Goal: Check status: Check status

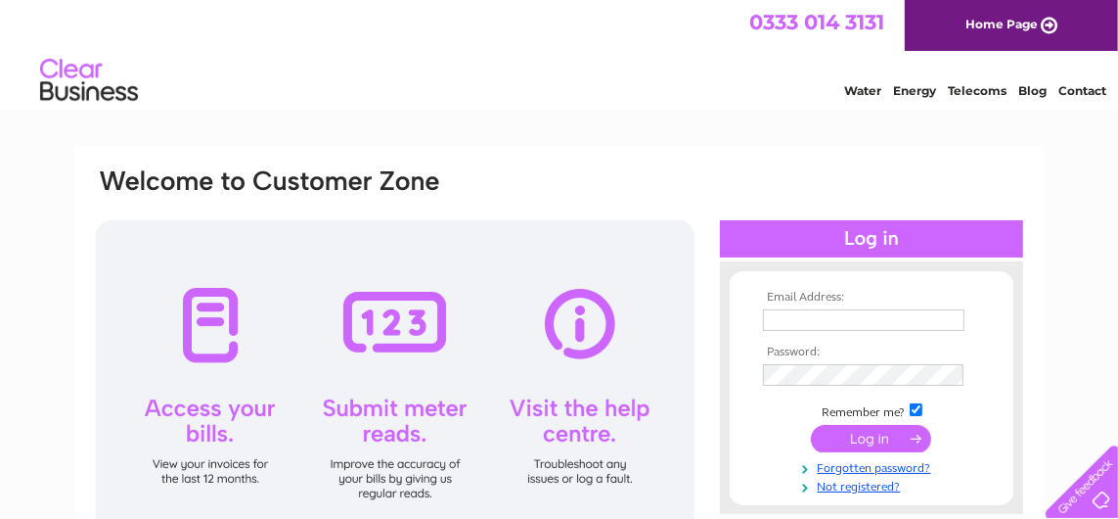
type input "wildslodge@gmail.com"
click at [190, 398] on div at bounding box center [395, 391] width 599 height 342
click at [201, 406] on div at bounding box center [395, 391] width 599 height 342
click at [873, 431] on input "submit" at bounding box center [871, 438] width 120 height 27
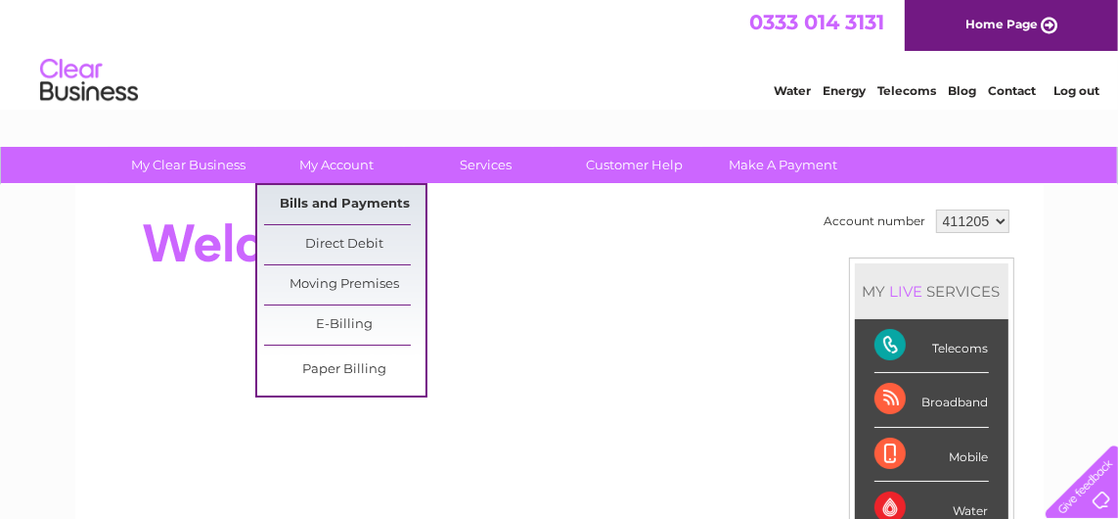
click at [325, 190] on link "Bills and Payments" at bounding box center [344, 204] width 161 height 39
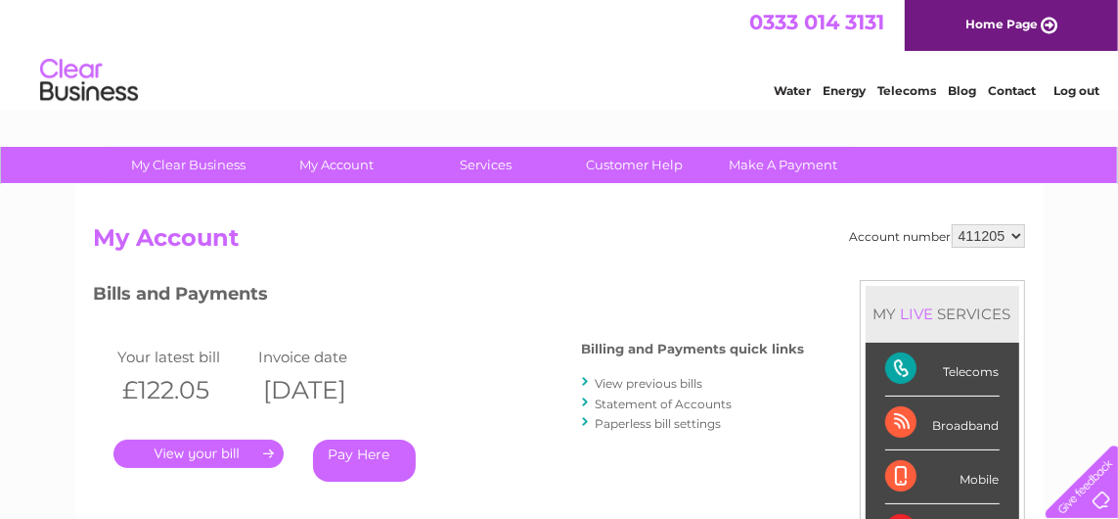
click at [204, 447] on link "." at bounding box center [198, 453] width 170 height 28
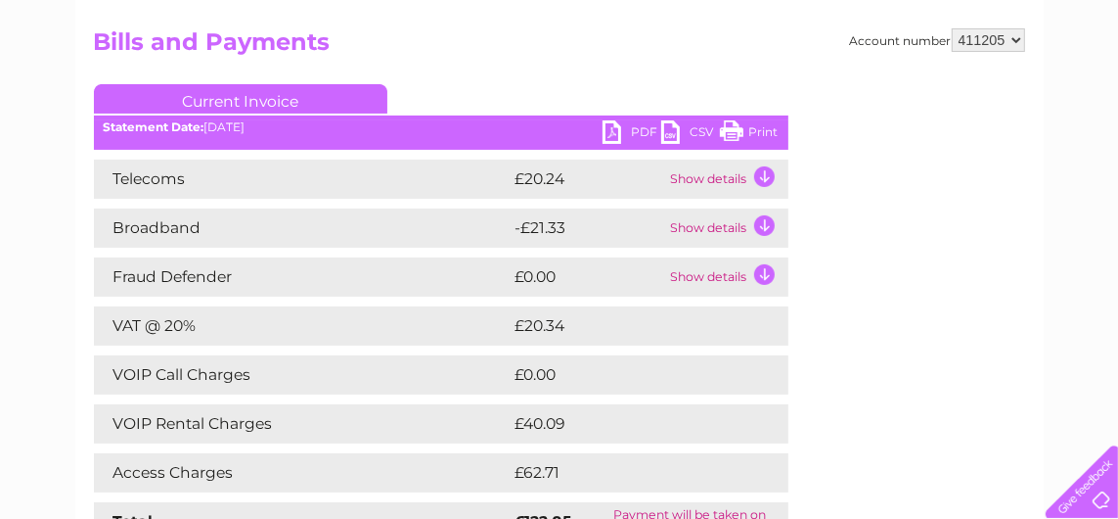
scroll to position [208, 0]
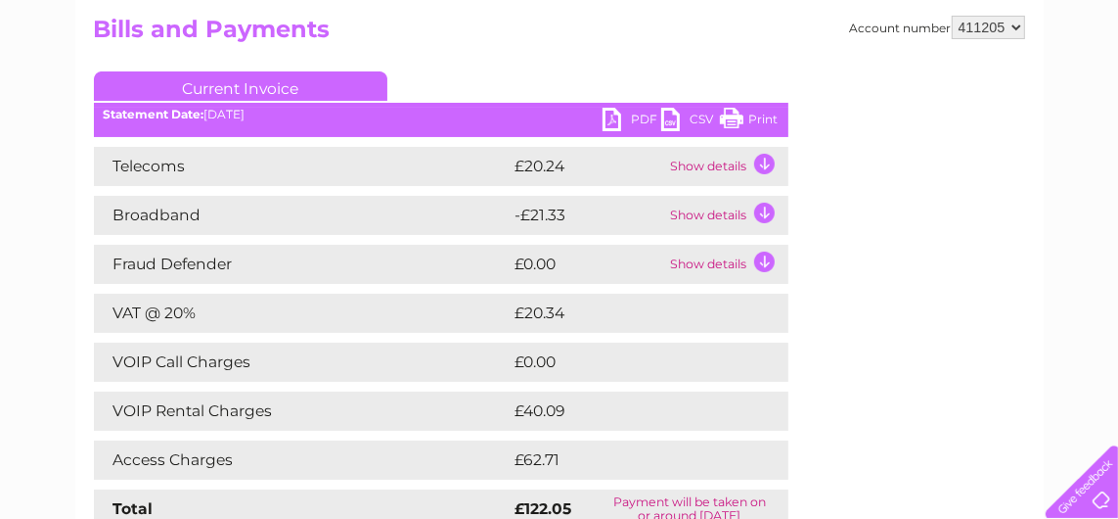
click at [701, 159] on td "Show details" at bounding box center [727, 166] width 122 height 39
click at [762, 154] on td "Show details" at bounding box center [727, 166] width 122 height 39
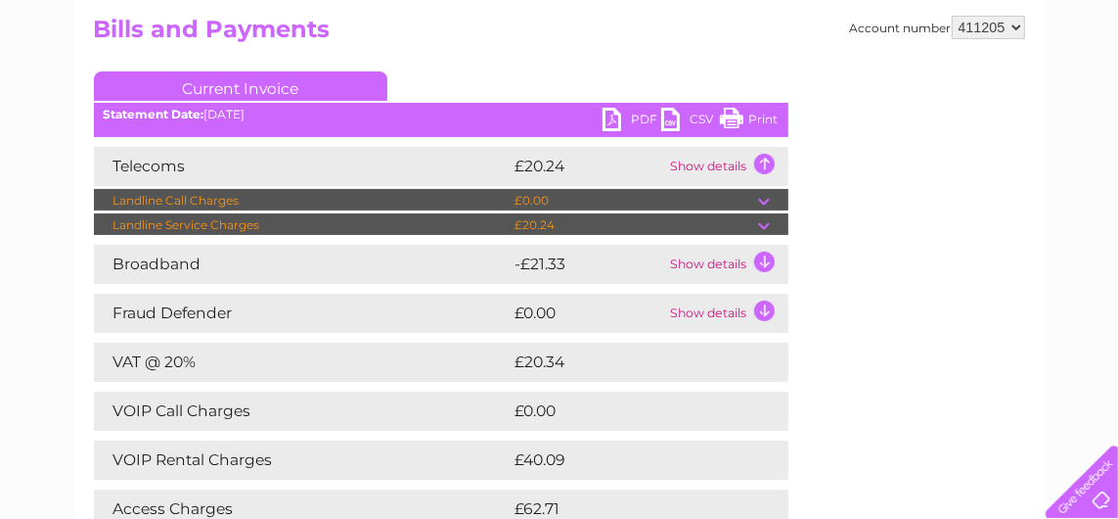
click at [758, 251] on td "Show details" at bounding box center [727, 264] width 122 height 39
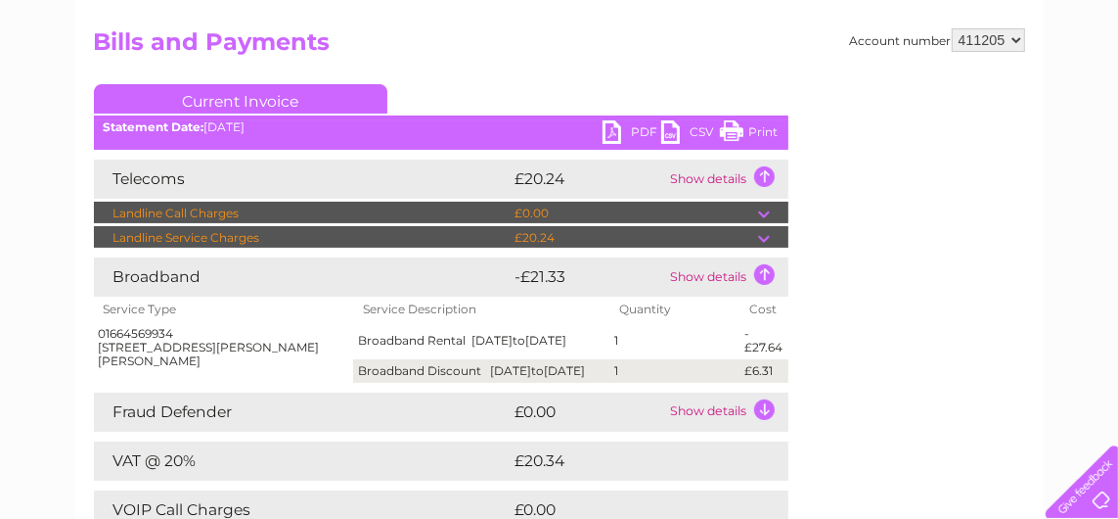
scroll to position [143, 0]
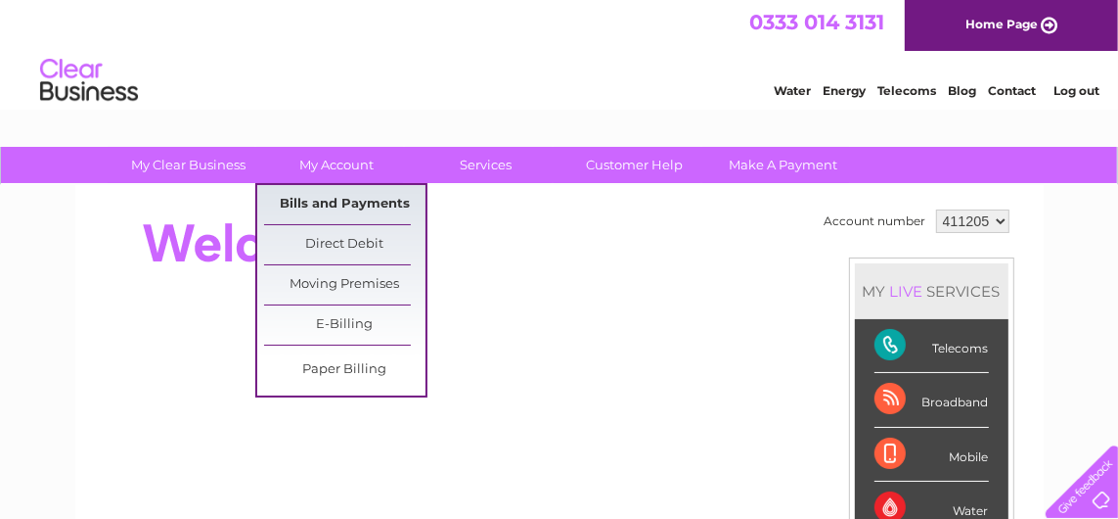
click at [342, 192] on link "Bills and Payments" at bounding box center [344, 204] width 161 height 39
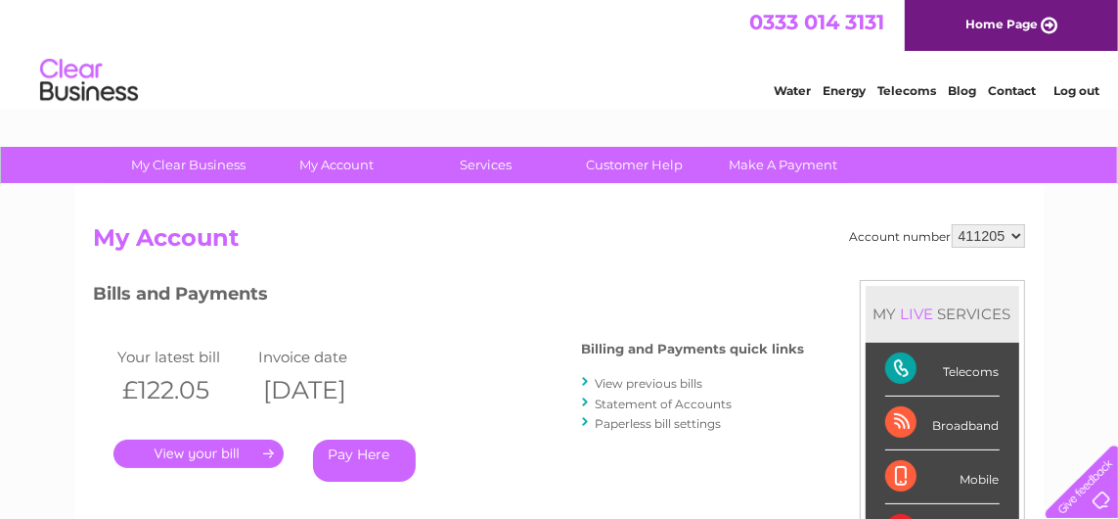
click at [195, 446] on link "." at bounding box center [198, 453] width 170 height 28
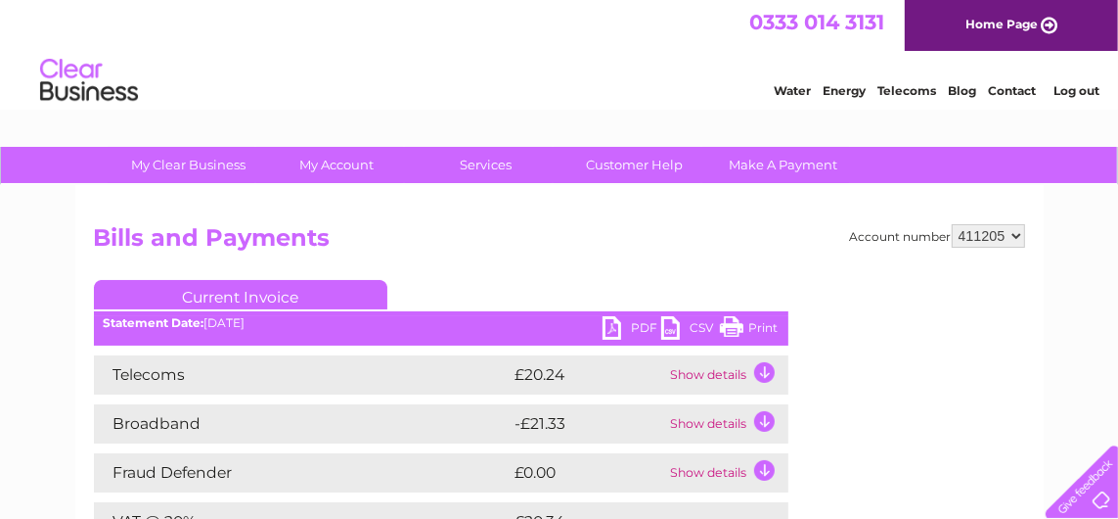
click at [757, 321] on link "Print" at bounding box center [749, 330] width 59 height 28
